Goal: Task Accomplishment & Management: Manage account settings

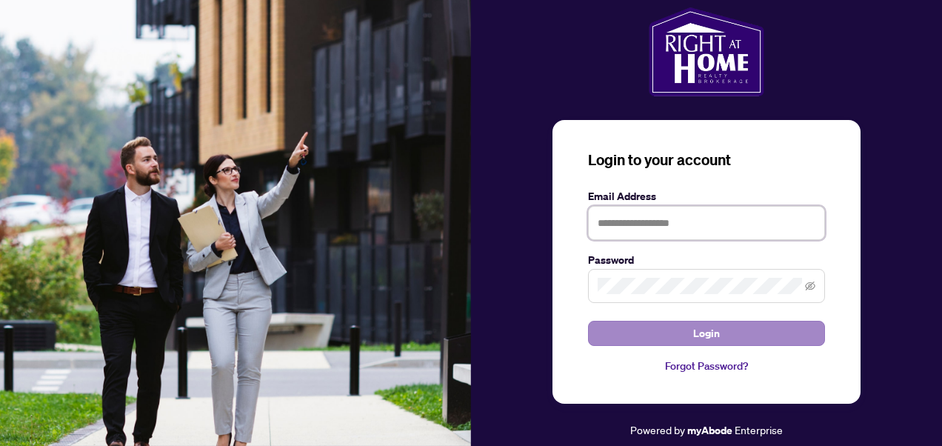
type input "**********"
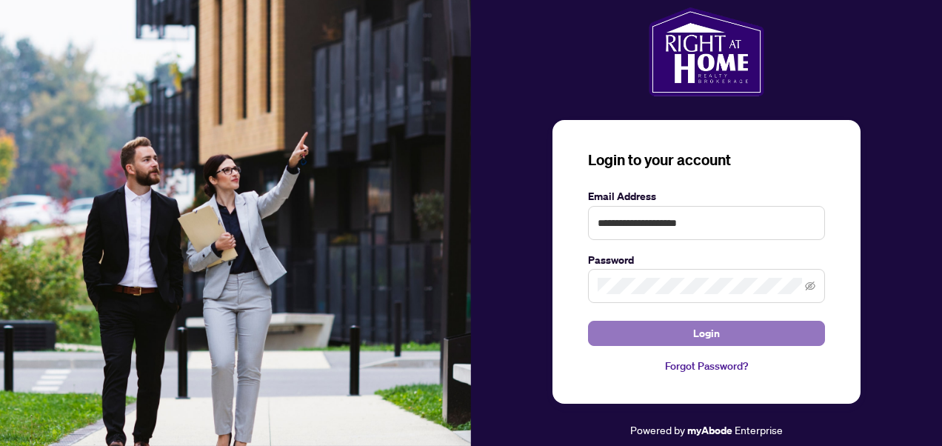
click at [718, 332] on span "Login" at bounding box center [706, 333] width 27 height 24
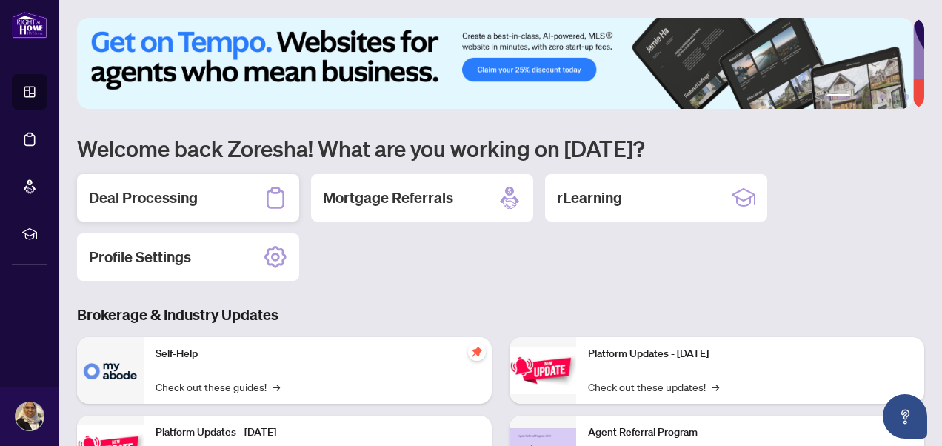
click at [179, 195] on h2 "Deal Processing" at bounding box center [143, 197] width 109 height 21
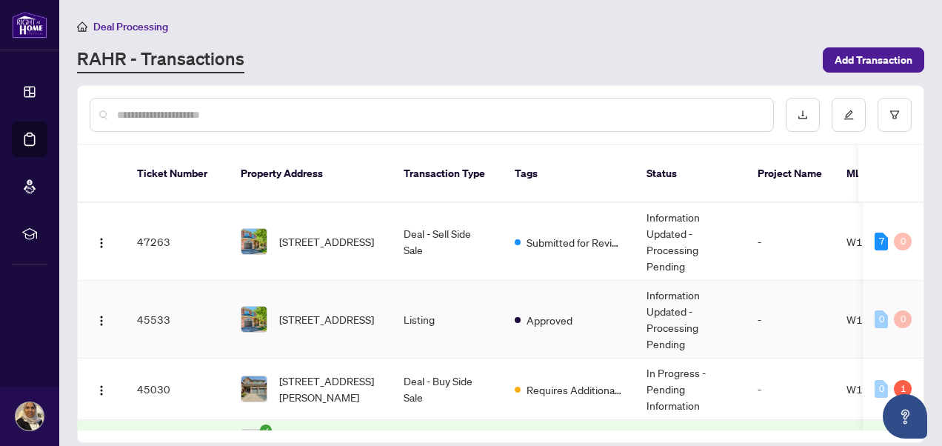
scroll to position [39, 0]
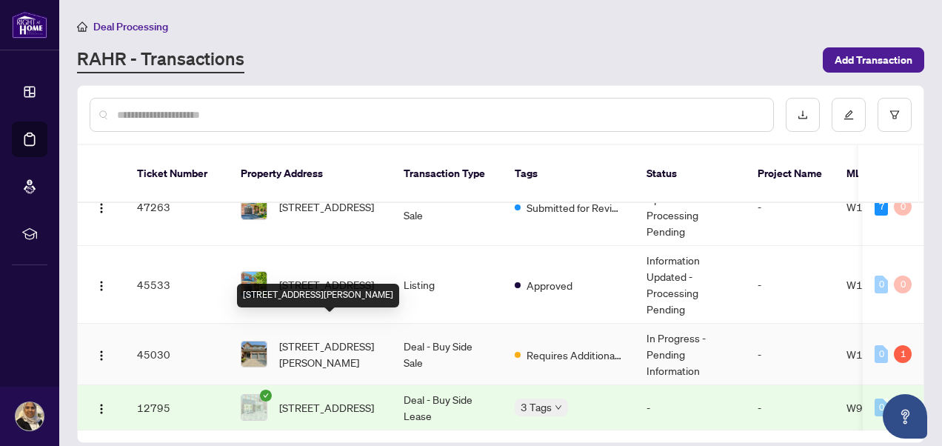
click at [318, 338] on span "[STREET_ADDRESS][PERSON_NAME]" at bounding box center [329, 354] width 101 height 33
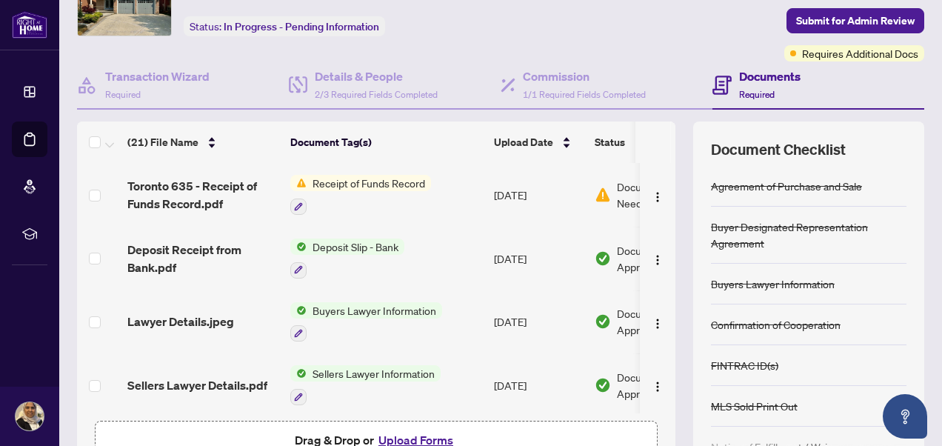
scroll to position [78, 0]
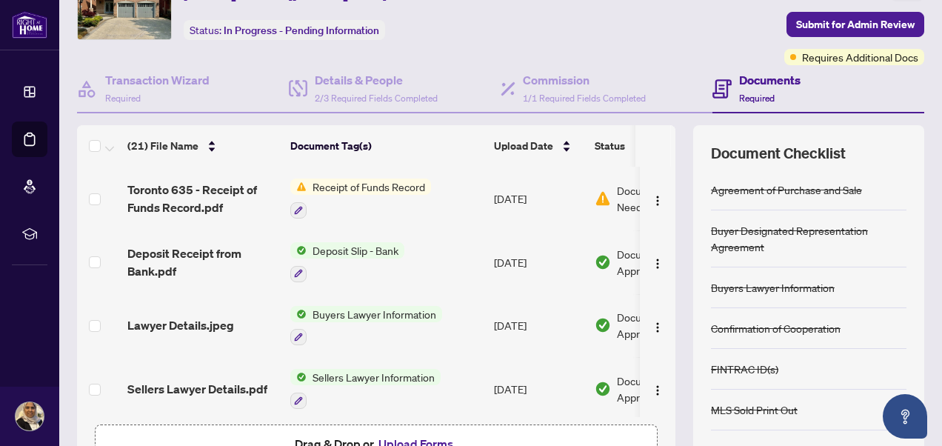
click at [335, 181] on span "Receipt of Funds Record" at bounding box center [369, 186] width 124 height 16
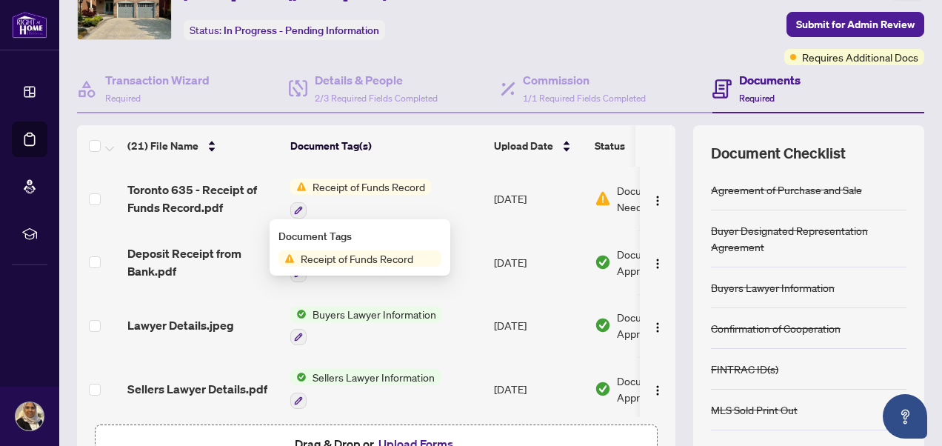
scroll to position [0, 0]
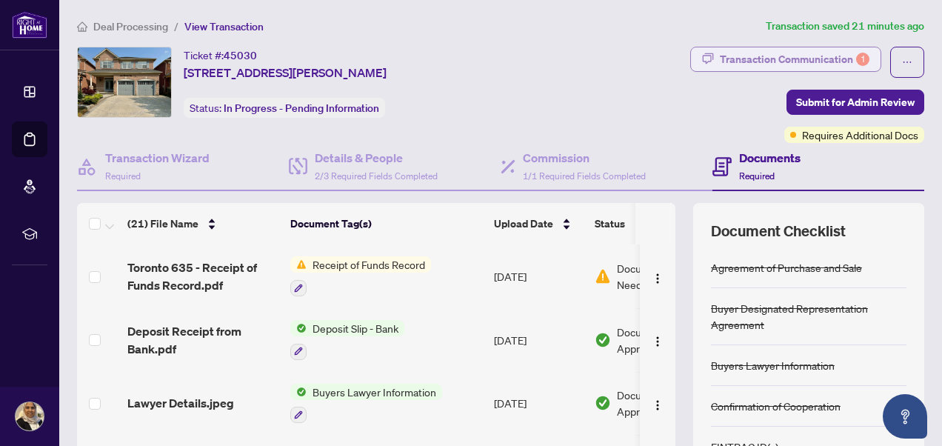
click at [797, 56] on div "Transaction Communication 1" at bounding box center [795, 59] width 150 height 24
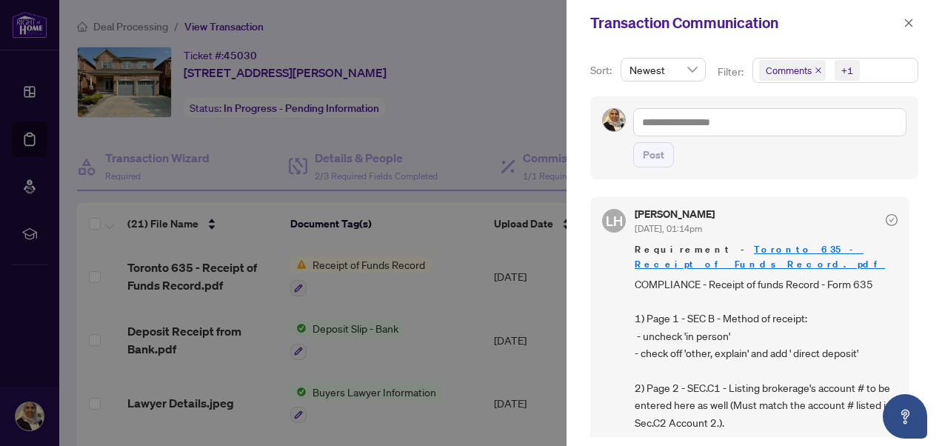
click at [490, 118] on div at bounding box center [471, 223] width 942 height 446
click at [909, 23] on icon "close" at bounding box center [909, 23] width 8 height 8
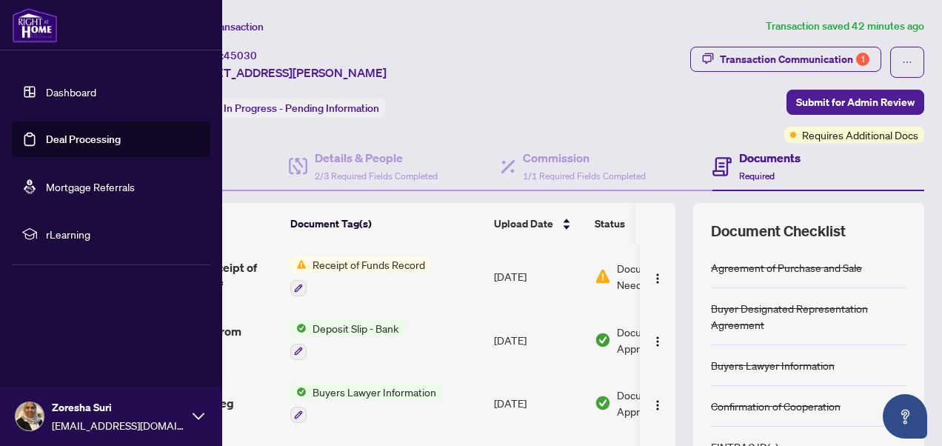
click at [67, 86] on link "Dashboard" at bounding box center [71, 91] width 50 height 13
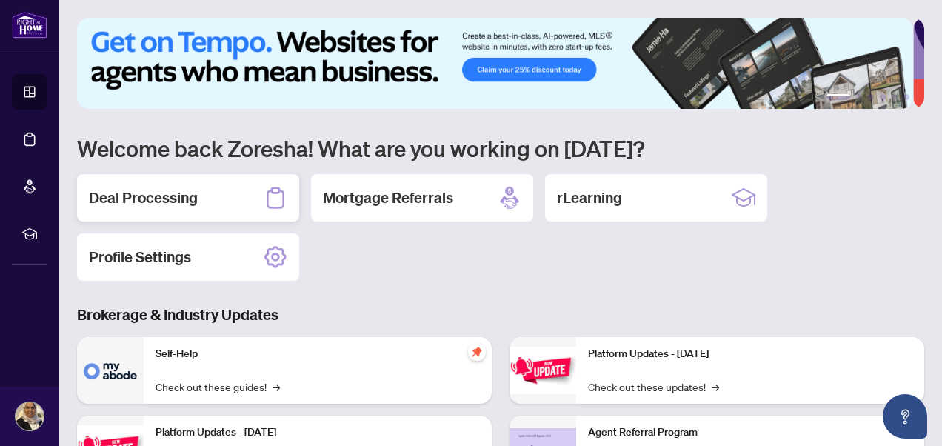
click at [210, 193] on div "Deal Processing" at bounding box center [188, 197] width 222 height 47
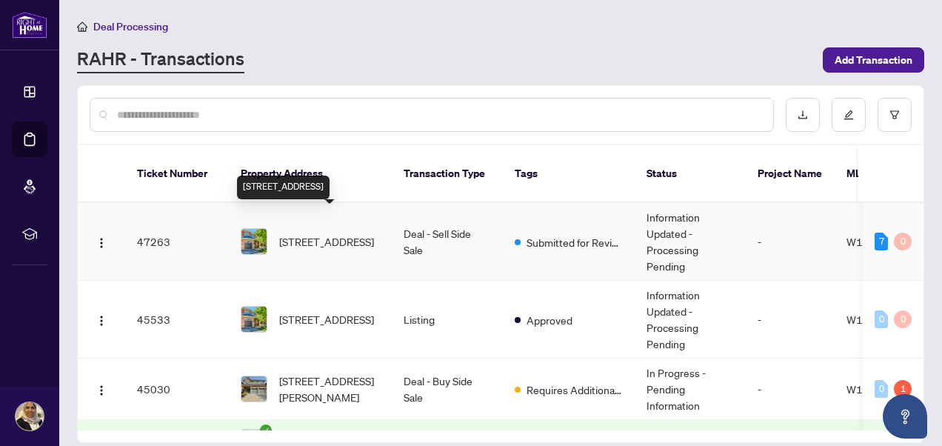
click at [325, 233] on span "[STREET_ADDRESS]" at bounding box center [326, 241] width 95 height 16
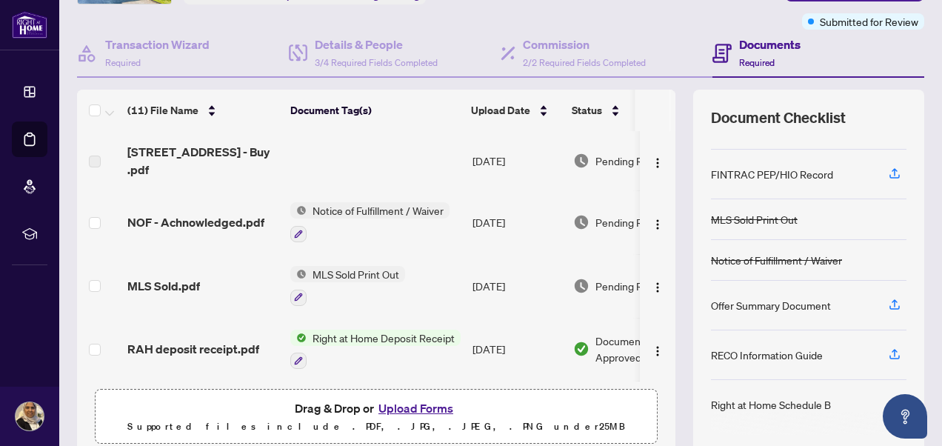
scroll to position [103, 0]
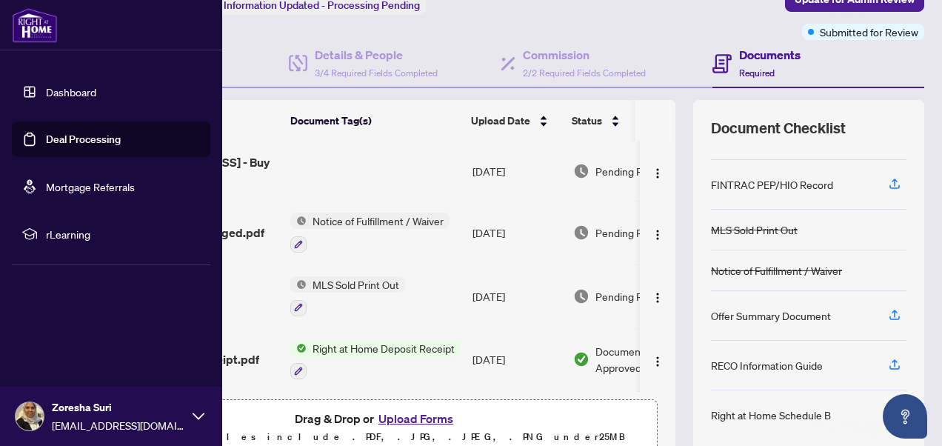
click at [49, 133] on link "Deal Processing" at bounding box center [83, 139] width 75 height 13
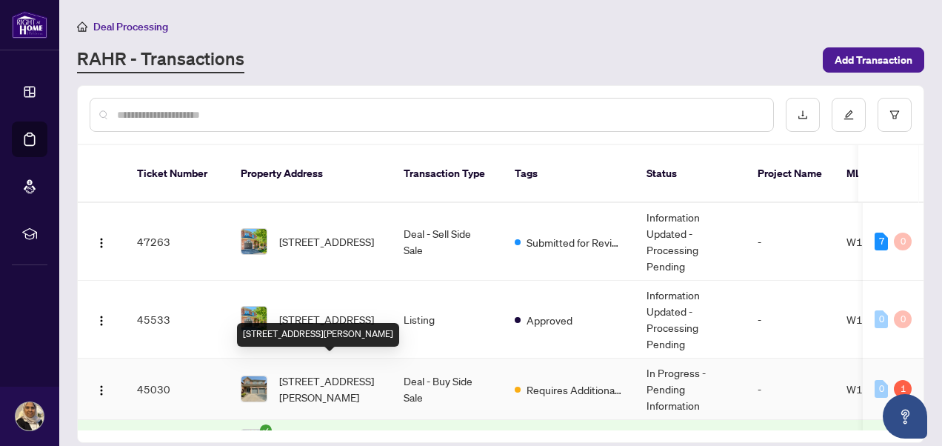
click at [324, 372] on span "[STREET_ADDRESS][PERSON_NAME]" at bounding box center [329, 388] width 101 height 33
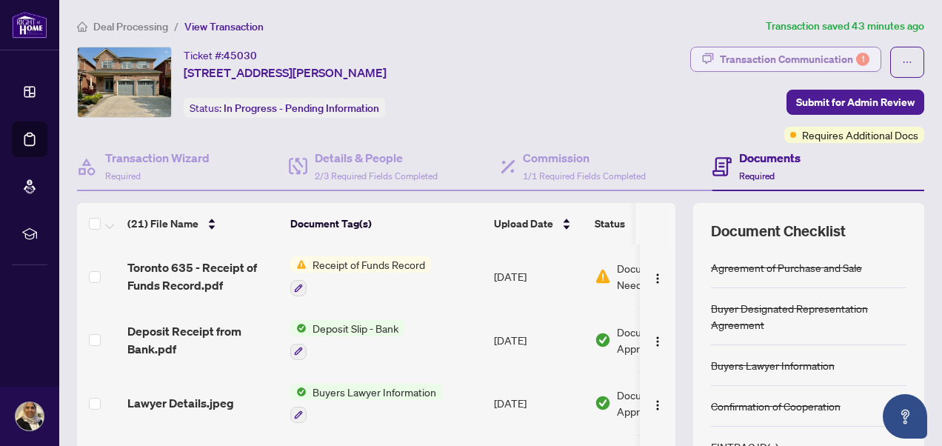
click at [759, 49] on div "Transaction Communication 1" at bounding box center [795, 59] width 150 height 24
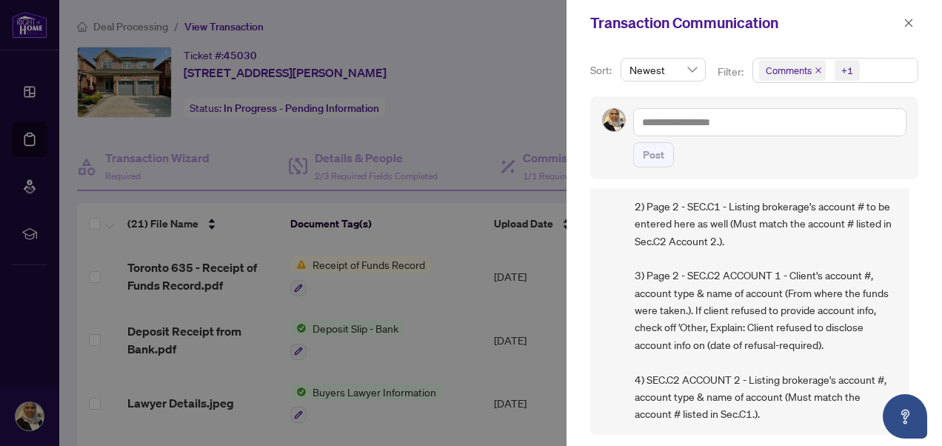
scroll to position [181, 0]
click at [909, 22] on icon "close" at bounding box center [909, 23] width 8 height 8
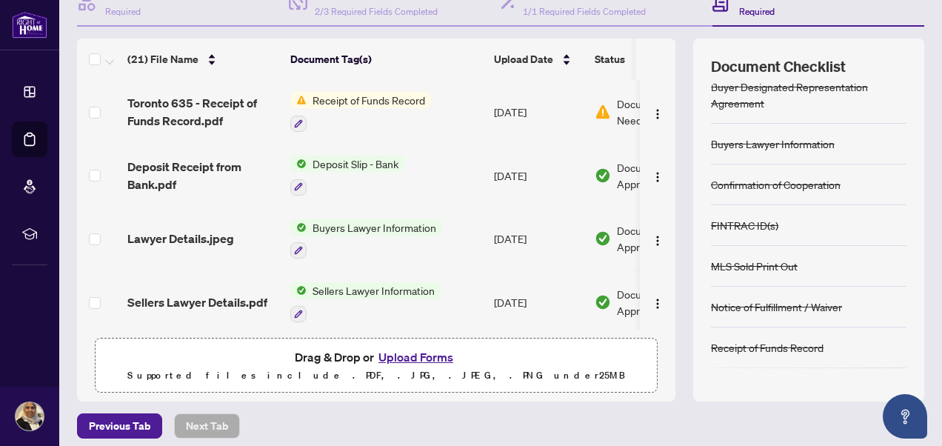
scroll to position [0, 0]
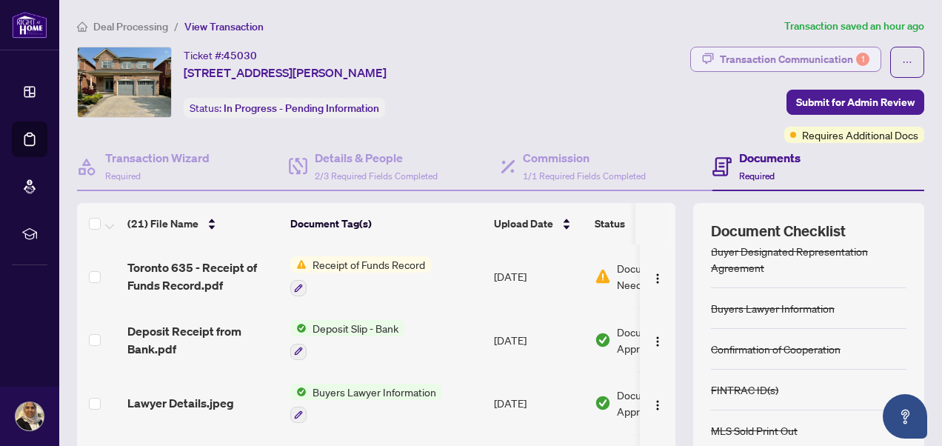
click at [787, 53] on div "Transaction Communication 1" at bounding box center [795, 59] width 150 height 24
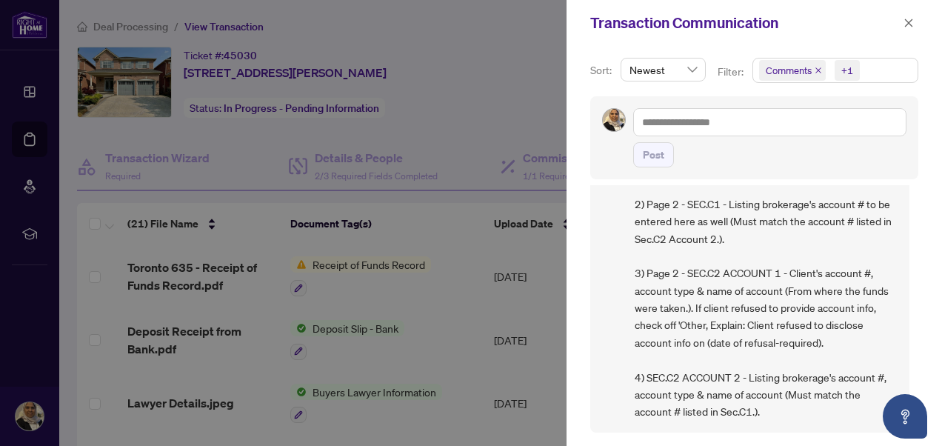
scroll to position [181, 0]
click at [909, 20] on icon "close" at bounding box center [908, 23] width 10 height 10
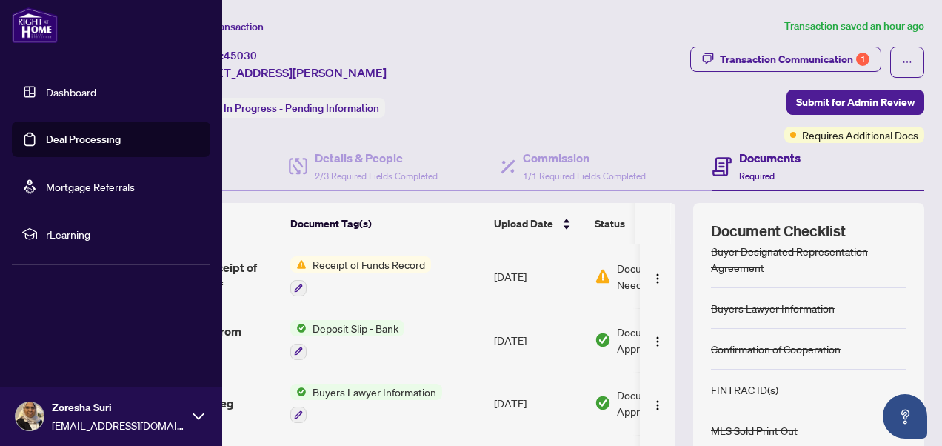
click at [46, 137] on link "Deal Processing" at bounding box center [83, 139] width 75 height 13
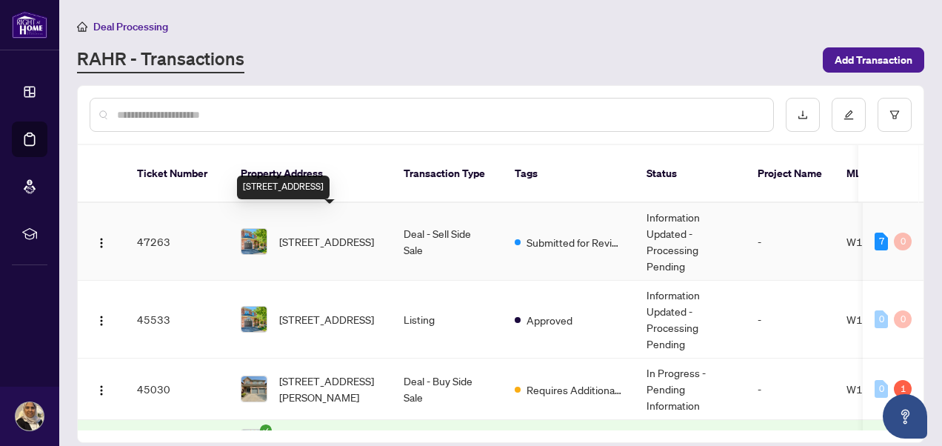
click at [314, 233] on span "[STREET_ADDRESS]" at bounding box center [326, 241] width 95 height 16
